Goal: Task Accomplishment & Management: Use online tool/utility

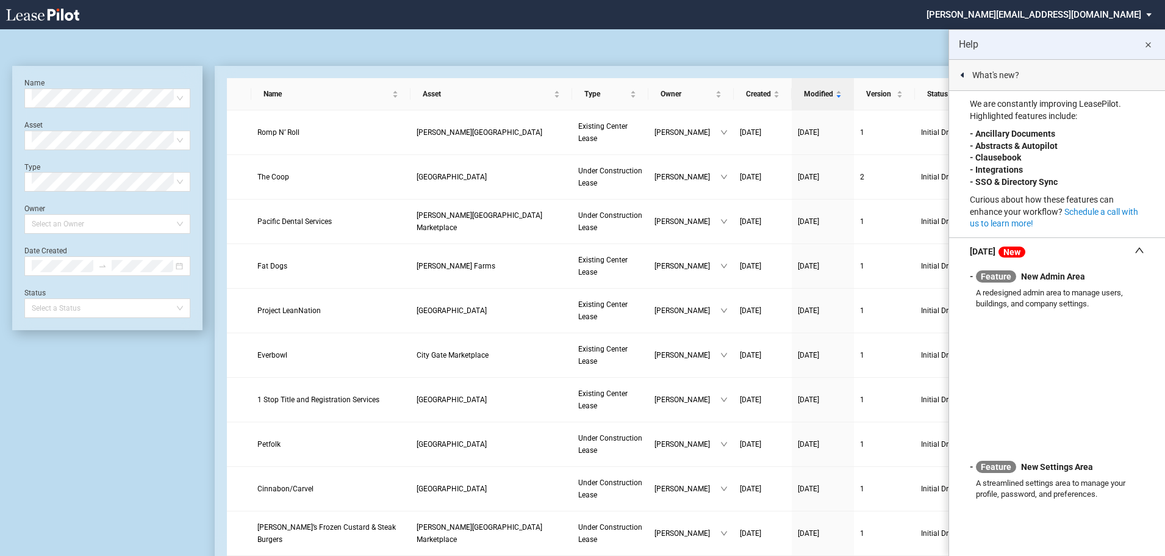
click at [1134, 251] on icon at bounding box center [1139, 250] width 10 height 10
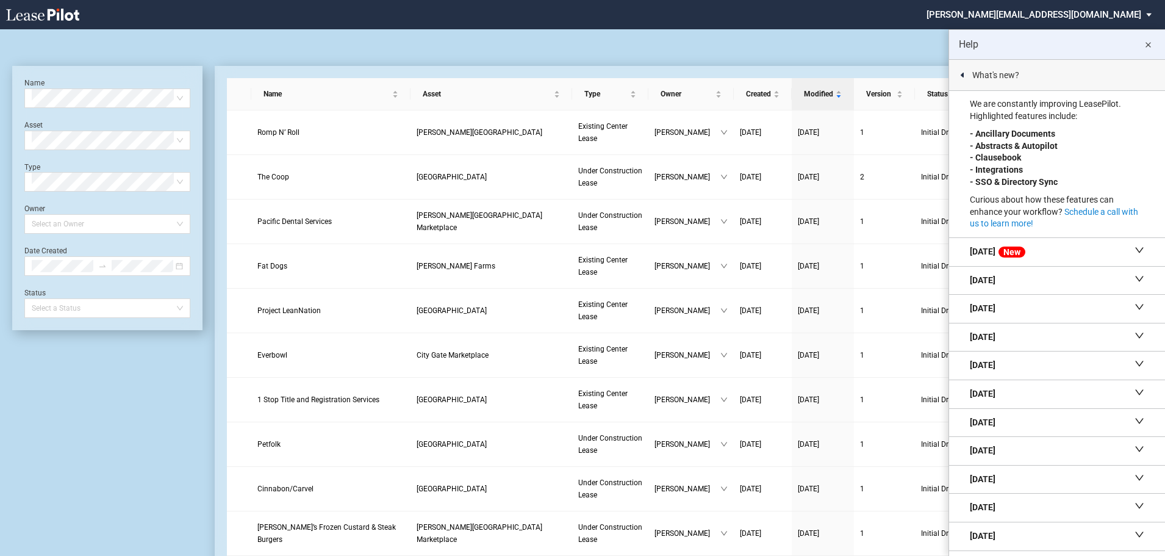
click at [1094, 246] on div "[DATE] New" at bounding box center [1057, 251] width 174 height 13
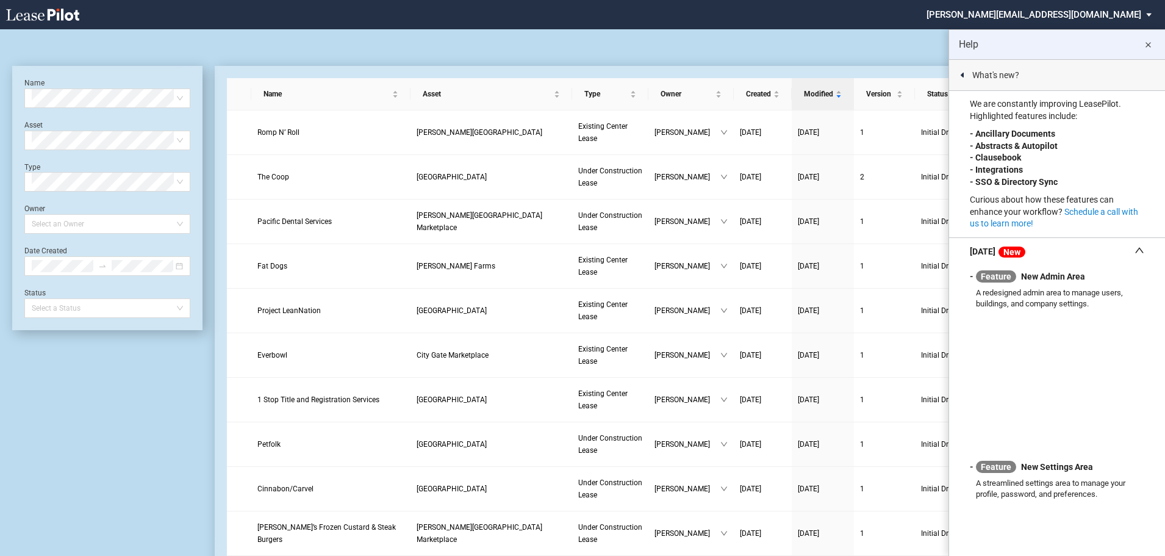
click at [1135, 249] on icon at bounding box center [1139, 250] width 10 height 10
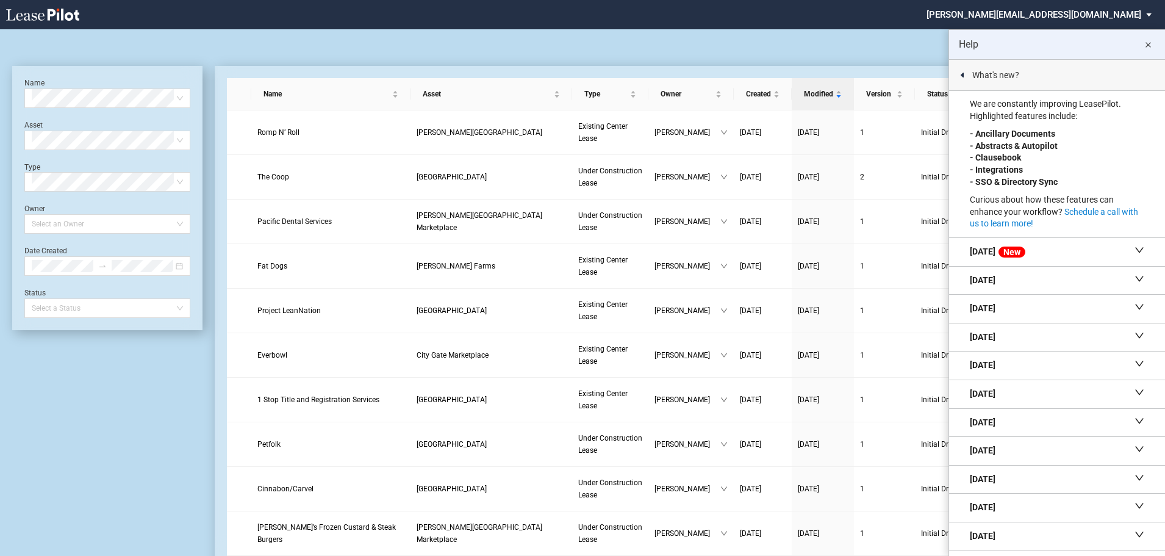
click at [1148, 45] on md-icon "close" at bounding box center [1147, 45] width 15 height 15
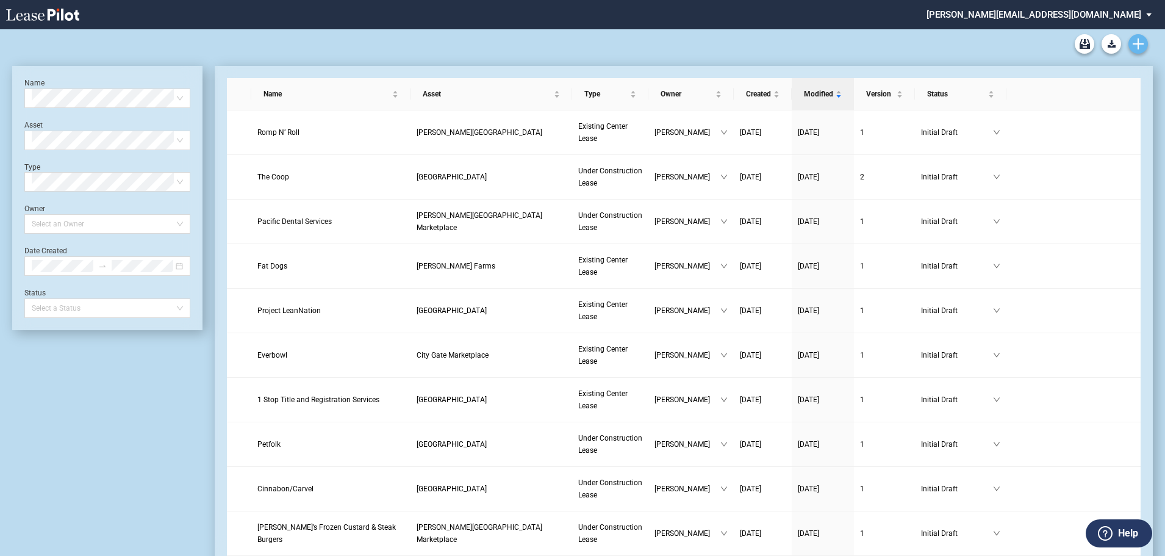
click at [1137, 43] on use "Create new document" at bounding box center [1137, 43] width 11 height 11
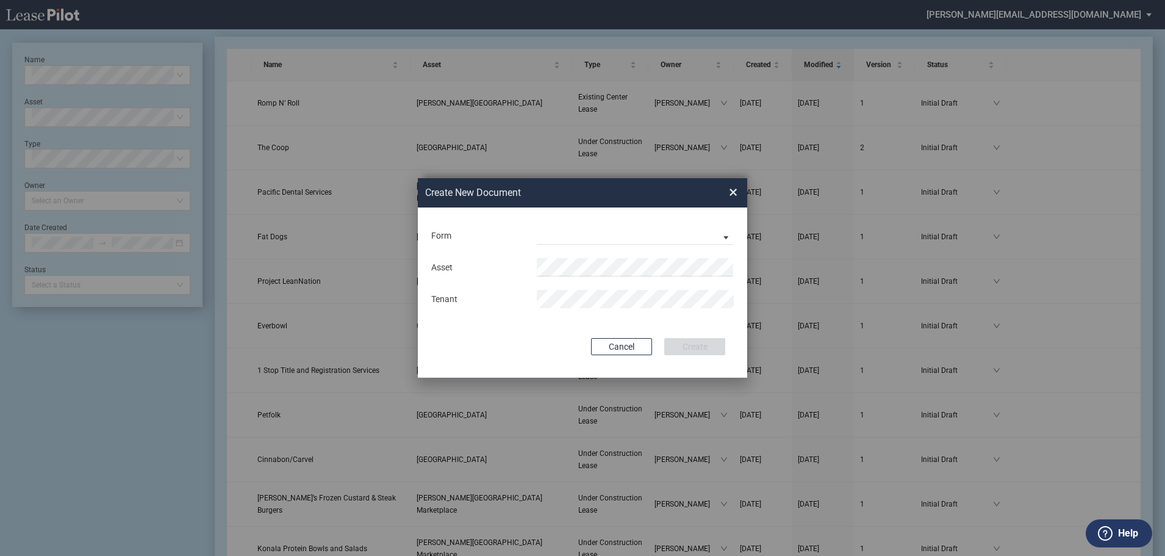
click at [535, 222] on div "Form Existing Center Lease Under Construction Lease" at bounding box center [582, 236] width 305 height 32
click at [732, 193] on span "×" at bounding box center [733, 192] width 9 height 20
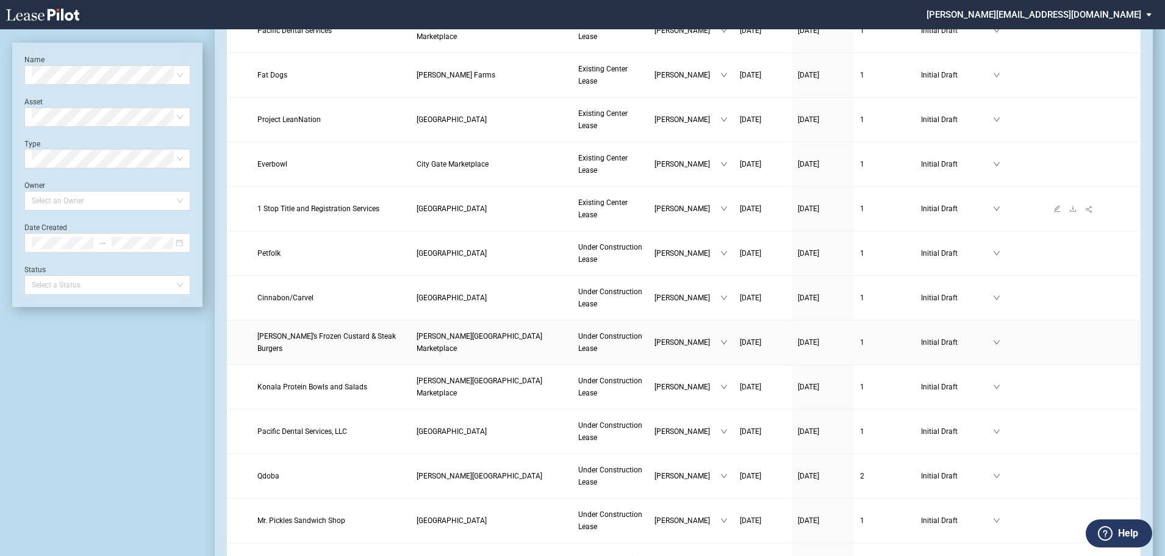
scroll to position [212, 0]
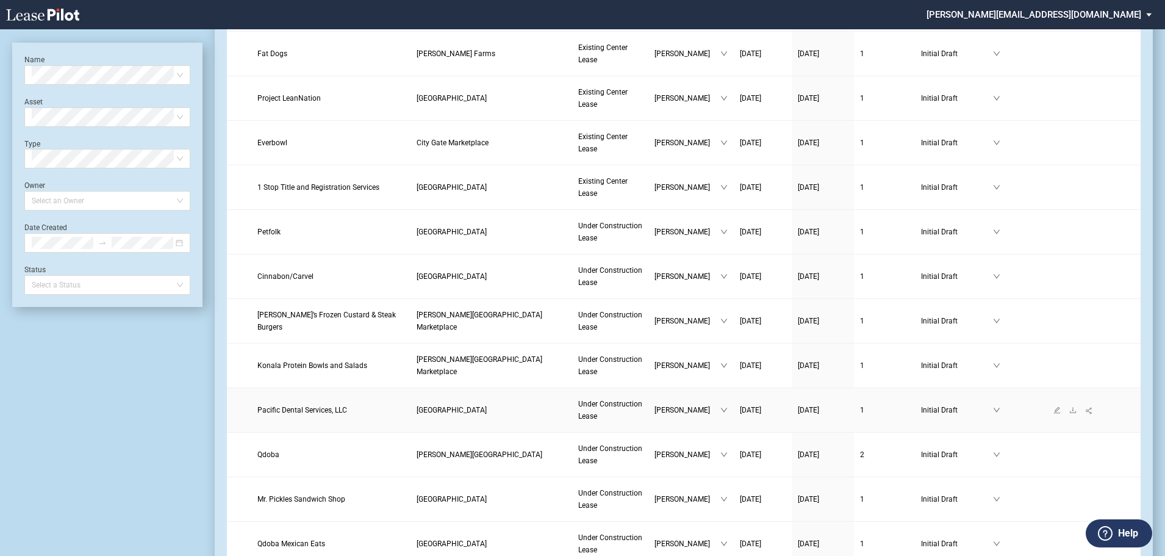
click at [318, 406] on span "Pacific Dental Services, LLC" at bounding box center [302, 410] width 90 height 9
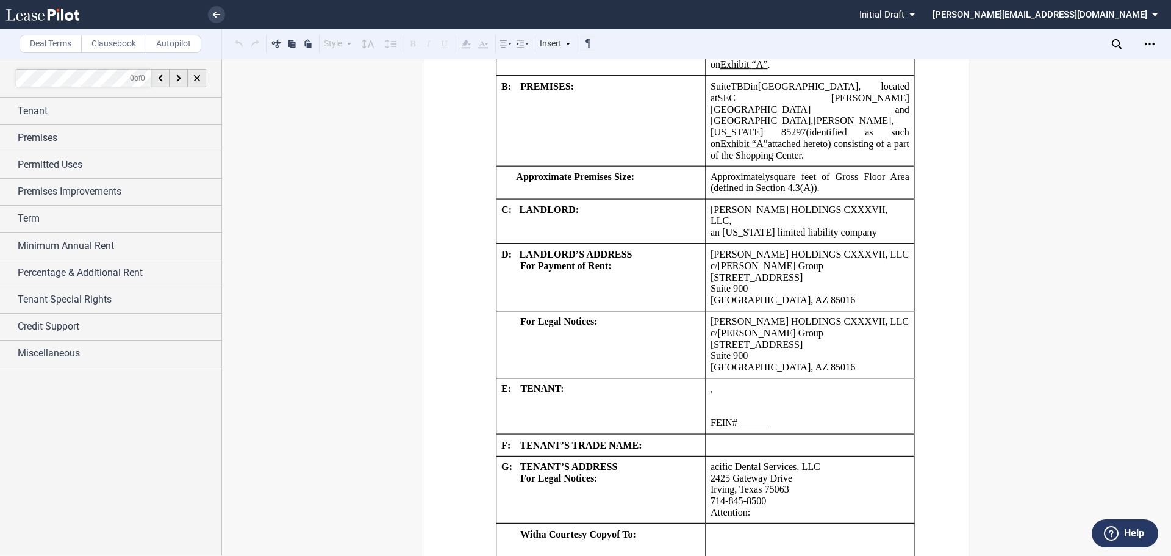
scroll to position [1159, 0]
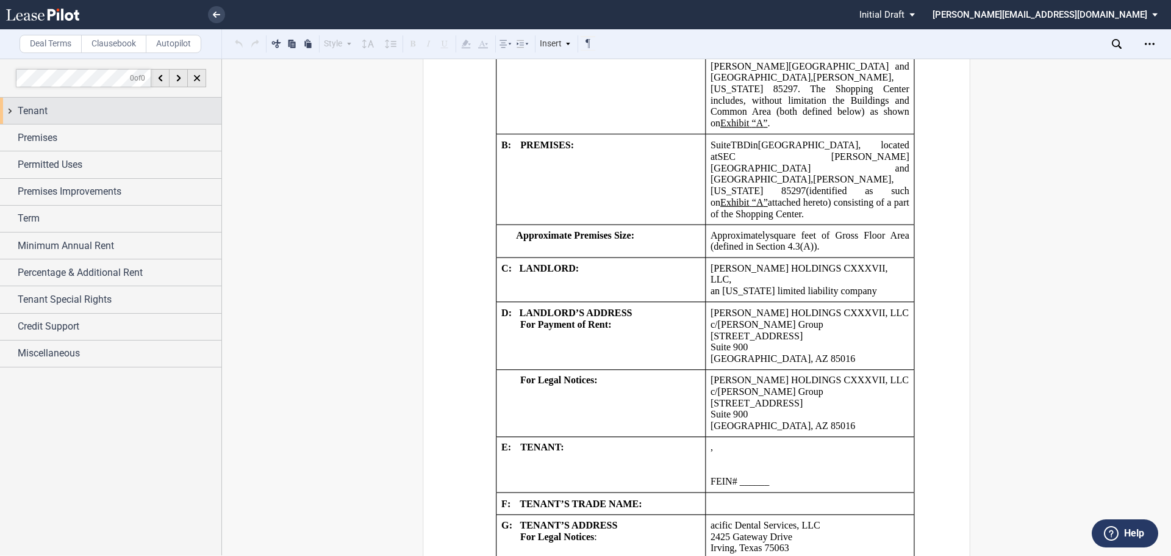
click at [47, 113] on span "Tenant" at bounding box center [33, 111] width 30 height 15
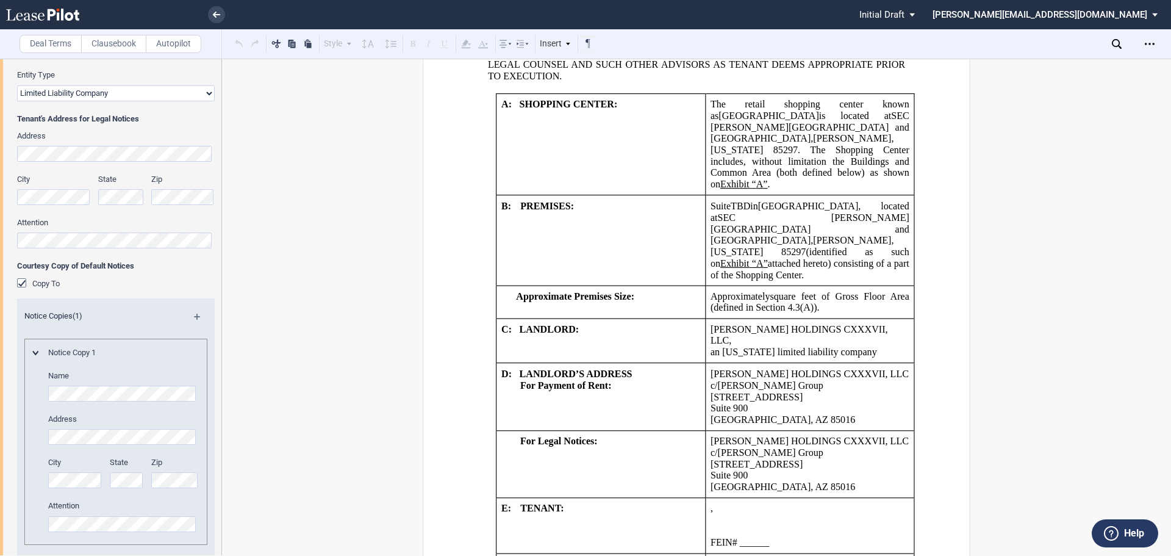
scroll to position [244, 0]
click at [0, 134] on html ".bocls-1{fill:#26354a;fill-rule:evenodd} Loading... × Pending... Pending... Ini…" at bounding box center [585, 278] width 1171 height 556
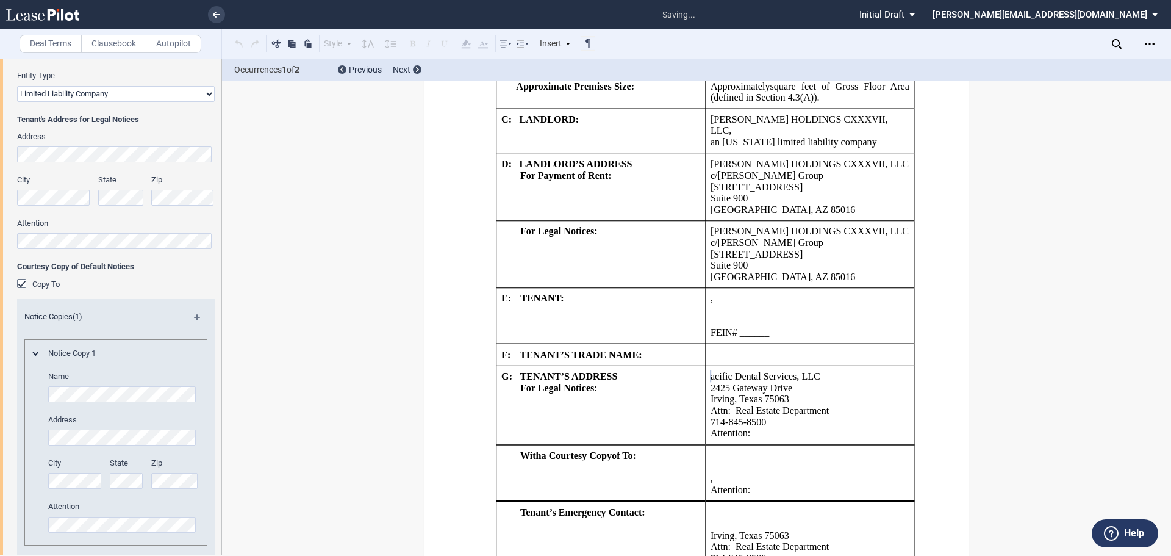
scroll to position [1369, 0]
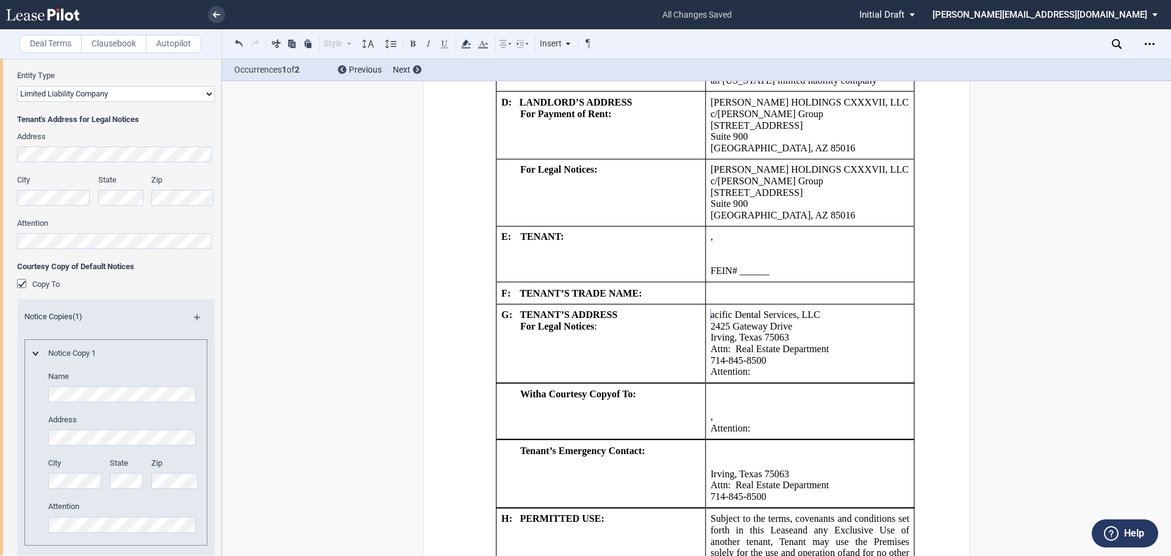
click at [843, 343] on p "﻿Attn: Real Estate Department" at bounding box center [809, 349] width 199 height 12
click at [837, 343] on p "﻿Attn: Real Estate Department" at bounding box center [809, 349] width 199 height 12
click at [715, 309] on span "﻿a" at bounding box center [712, 314] width 4 height 11
drag, startPoint x: 825, startPoint y: 326, endPoint x: 704, endPoint y: 332, distance: 120.9
click at [705, 332] on td "﻿P ﻿ a ﻿cific Dental Services, LLC ﻿2425 Gateway Drive ﻿Irving, Texas 75063 ﻿At…" at bounding box center [809, 343] width 209 height 79
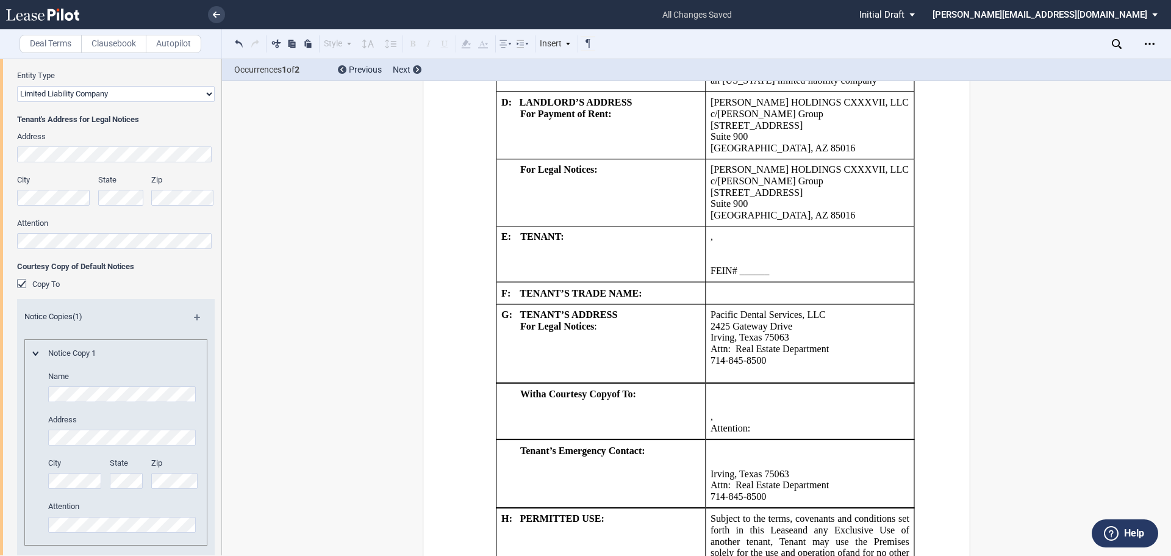
click at [711, 366] on p "﻿ ﻿" at bounding box center [809, 372] width 199 height 12
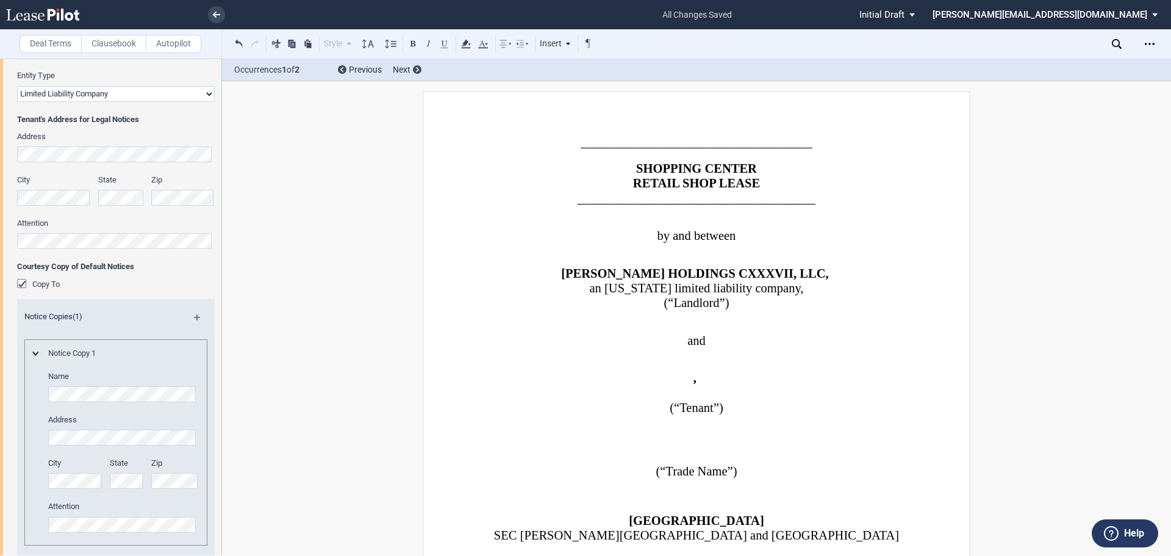
scroll to position [0, 0]
